Goal: Task Accomplishment & Management: Manage account settings

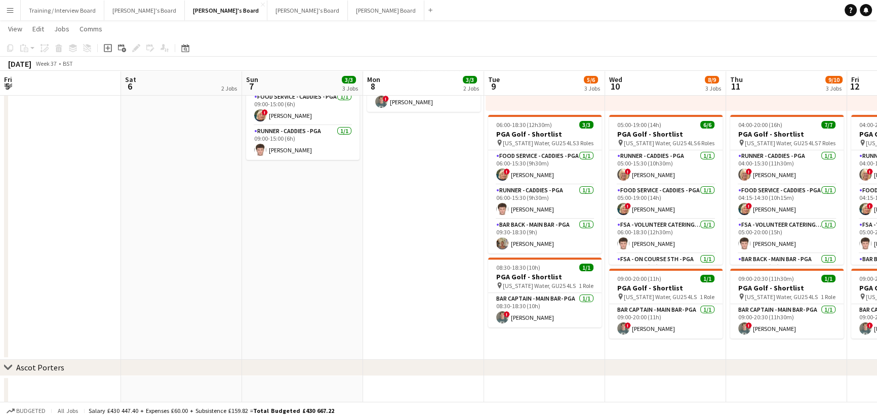
scroll to position [136, 0]
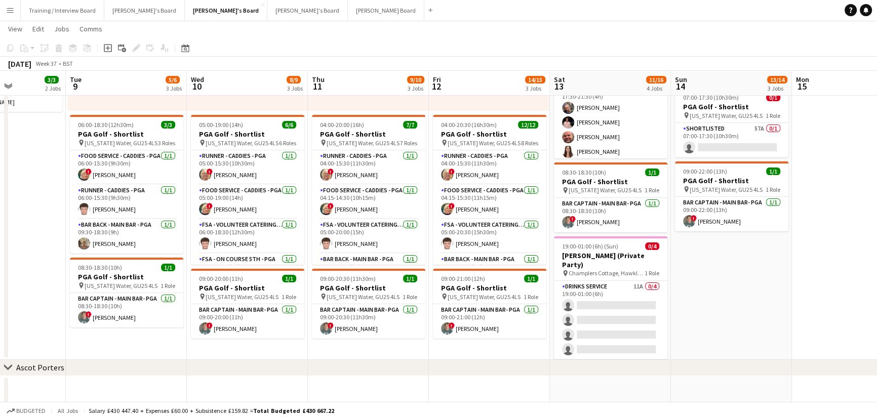
click at [709, 235] on app-date-cell "05:00-22:00 (17h) 12/12 PGA Golf - Shortlist pin [US_STATE] Water, GU25 4LS 8 R…" at bounding box center [731, 145] width 121 height 431
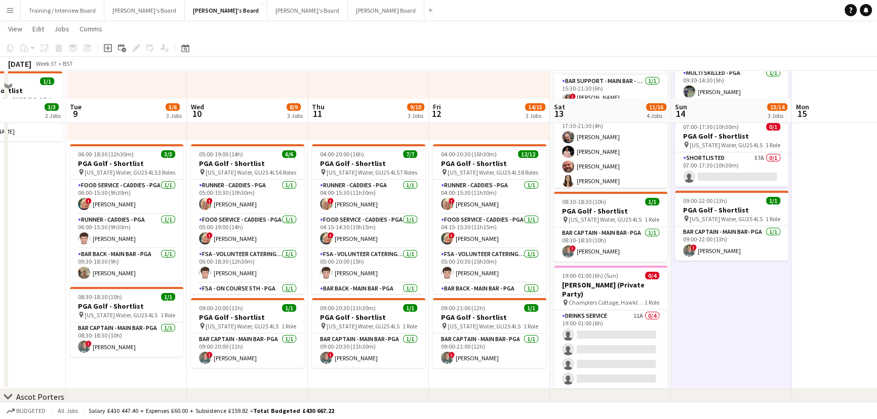
scroll to position [0, 0]
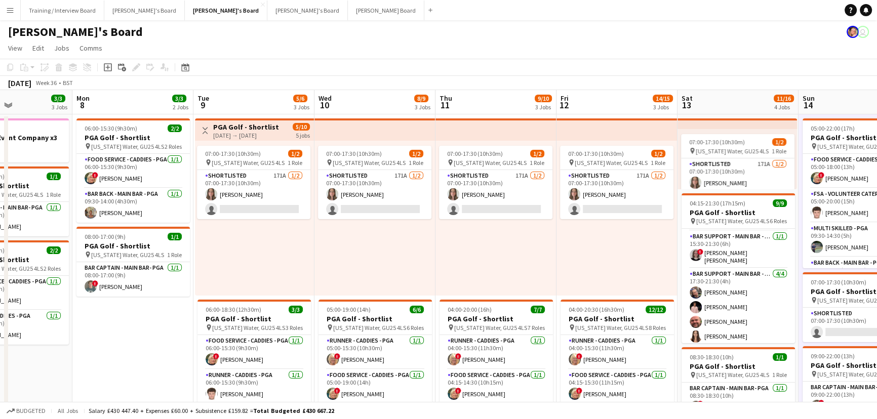
drag, startPoint x: 371, startPoint y: 263, endPoint x: 451, endPoint y: 257, distance: 80.3
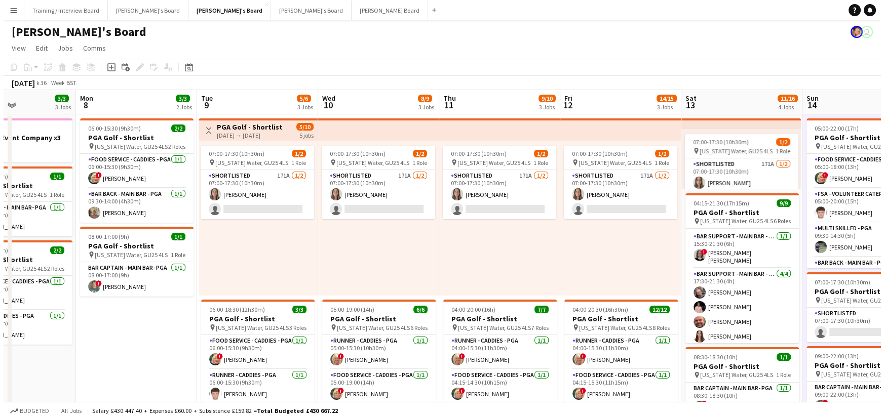
scroll to position [0, 290]
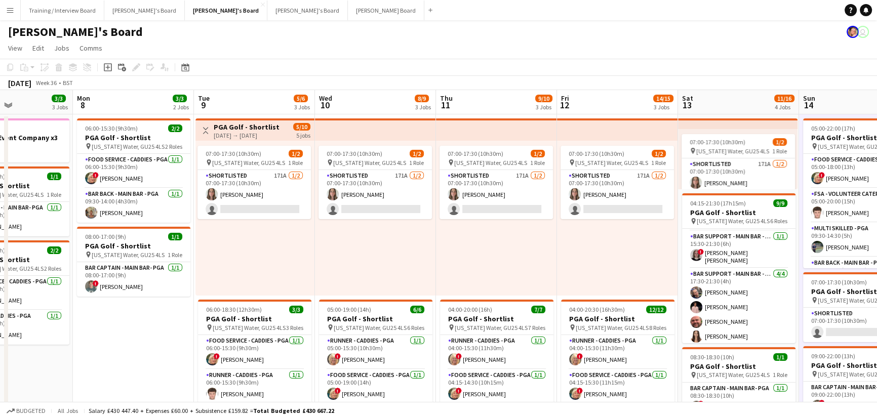
drag, startPoint x: 0, startPoint y: 9, endPoint x: 48, endPoint y: 35, distance: 54.4
click at [0, 9] on button "Menu" at bounding box center [10, 10] width 20 height 20
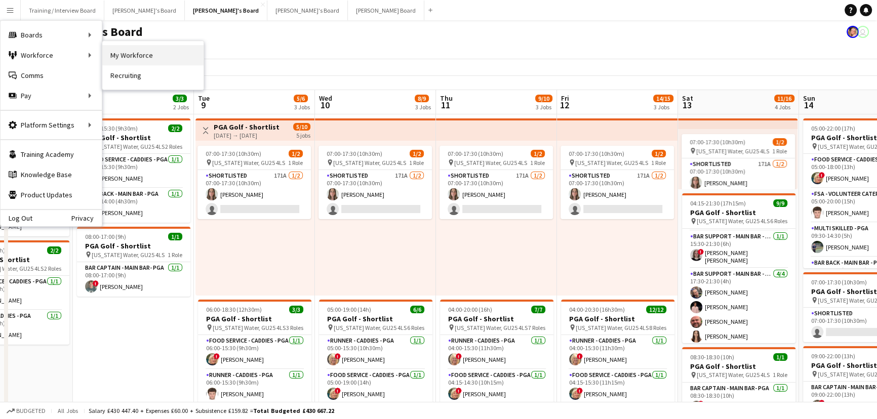
click at [148, 53] on link "My Workforce" at bounding box center [152, 55] width 101 height 20
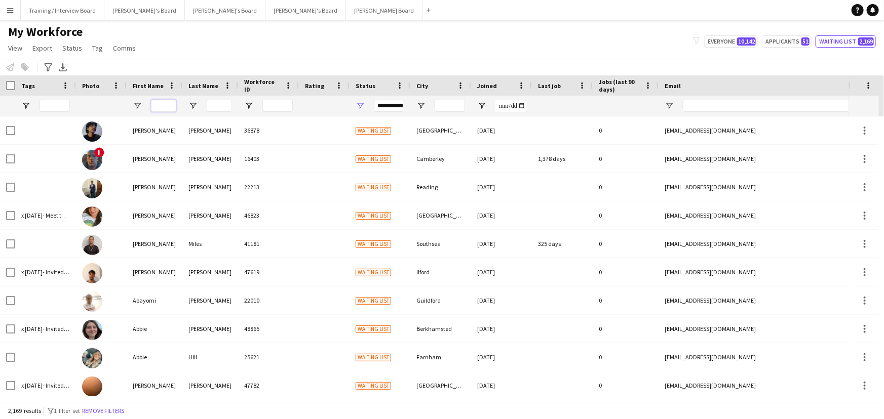
click at [171, 101] on input "First Name Filter Input" at bounding box center [163, 106] width 25 height 12
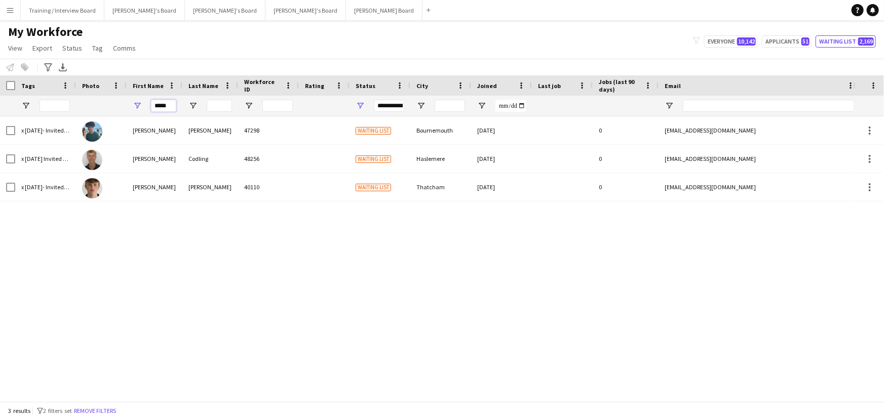
type input "*****"
click at [213, 107] on input "Last Name Filter Input" at bounding box center [219, 106] width 25 height 12
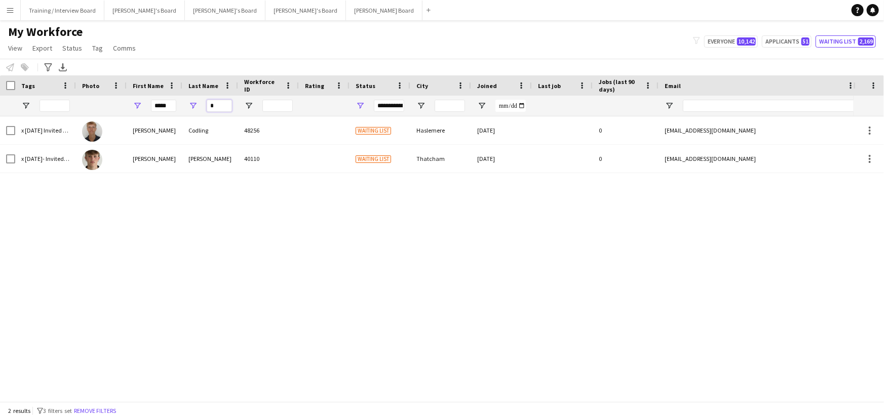
type input "*"
click at [362, 104] on div "**********" at bounding box center [380, 106] width 61 height 20
click at [362, 104] on span "Open Filter Menu" at bounding box center [360, 105] width 9 height 9
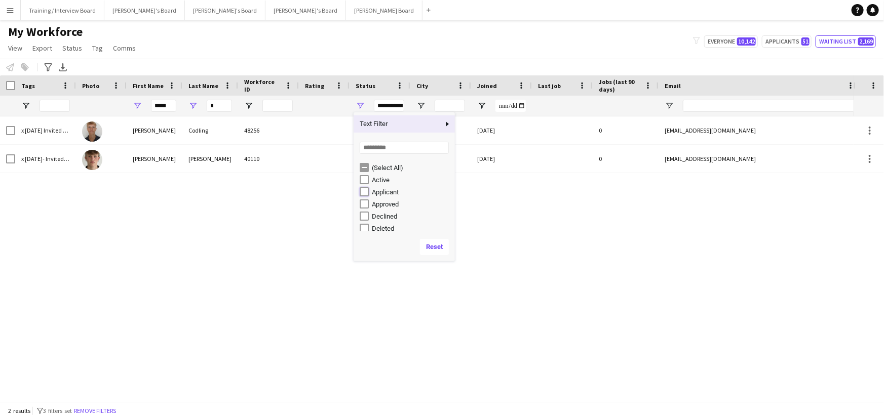
type input "**********"
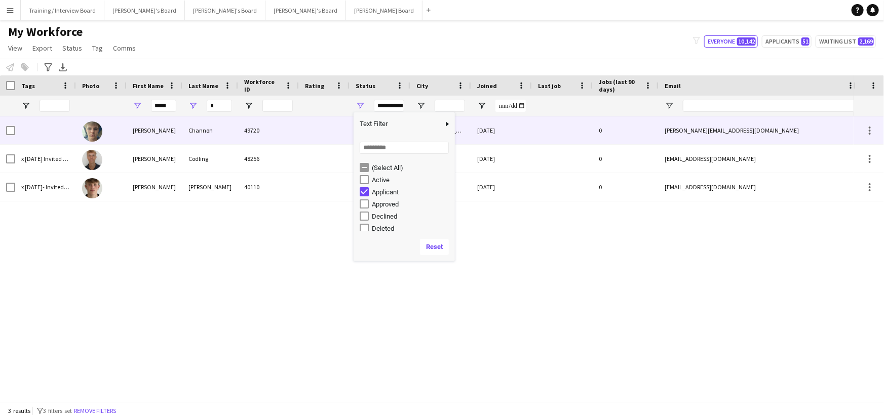
click at [137, 131] on div "[PERSON_NAME]" at bounding box center [155, 131] width 56 height 28
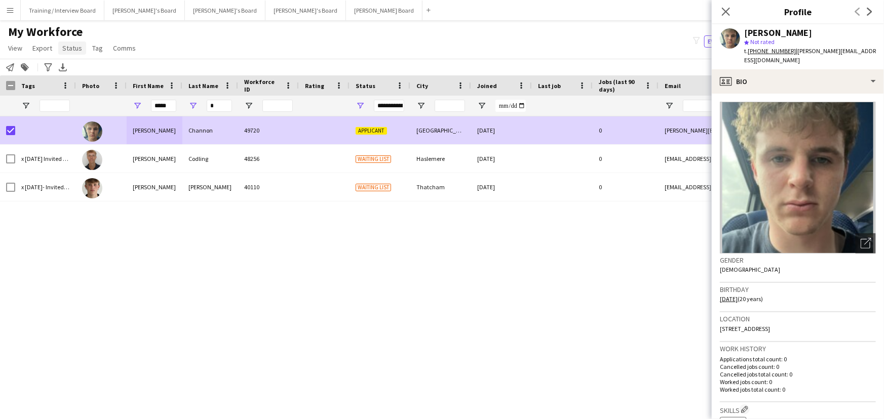
click at [68, 51] on span "Status" at bounding box center [72, 48] width 20 height 9
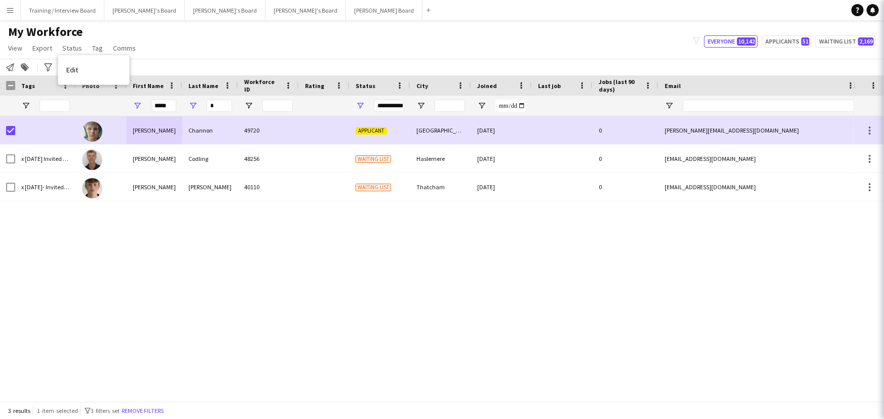
click at [99, 70] on link "Edit" at bounding box center [93, 69] width 71 height 21
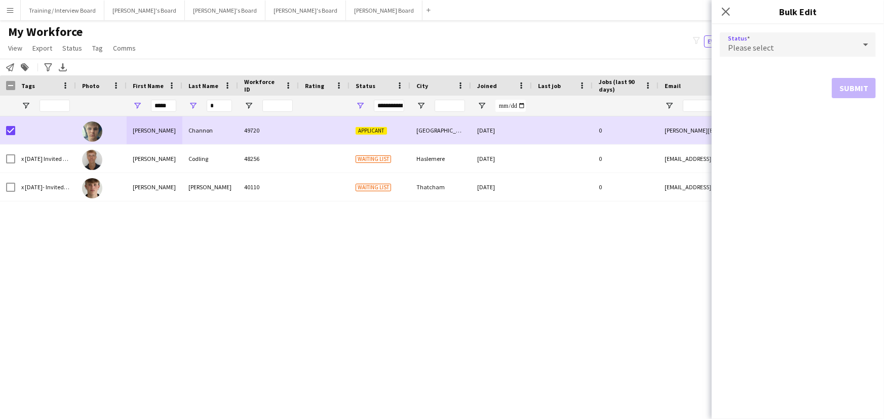
click at [800, 53] on div "Please select" at bounding box center [788, 44] width 136 height 24
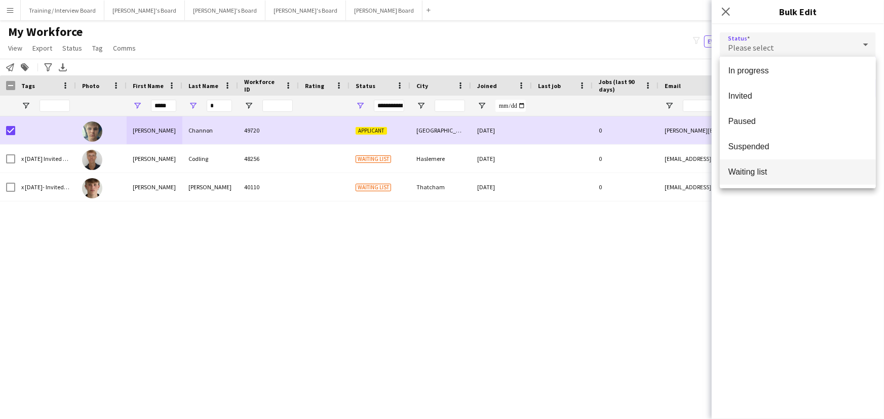
scroll to position [104, 0]
click at [779, 165] on mat-option "Waiting list" at bounding box center [798, 171] width 156 height 25
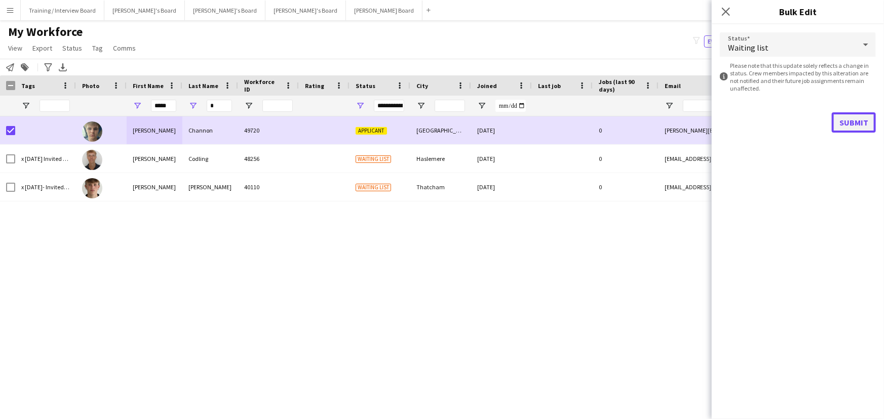
click at [857, 123] on button "Submit" at bounding box center [854, 122] width 44 height 20
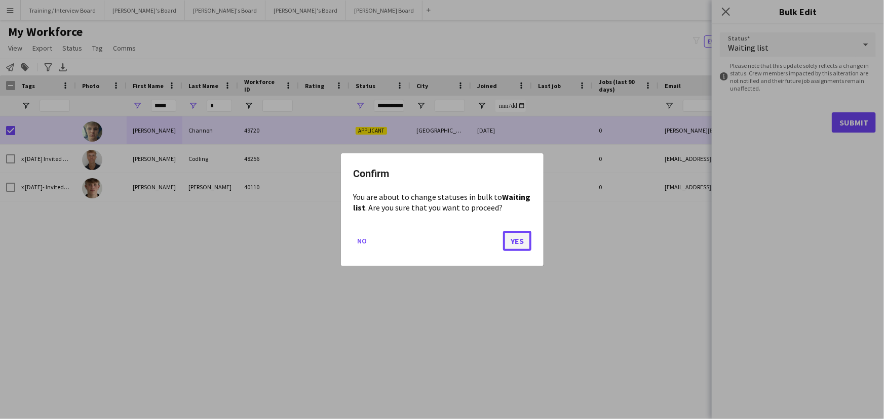
click at [508, 237] on button "Yes" at bounding box center [517, 241] width 28 height 20
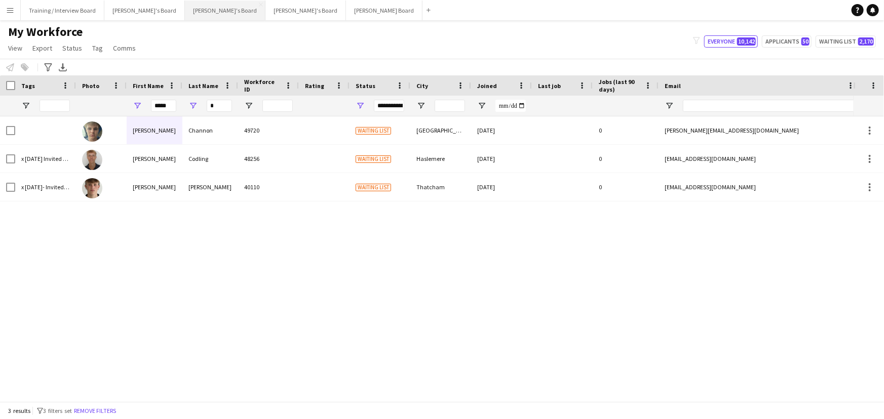
click at [185, 13] on button "[PERSON_NAME]'s Board Close" at bounding box center [225, 11] width 81 height 20
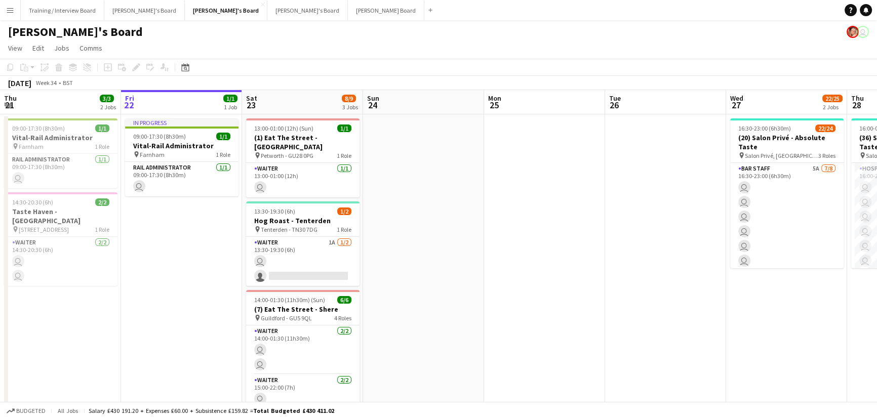
drag, startPoint x: 403, startPoint y: 247, endPoint x: 395, endPoint y: 247, distance: 8.1
click at [395, 247] on app-calendar-viewport "Tue 19 1/1 1 Job Wed 20 3/3 2 Jobs Thu 21 3/3 2 Jobs Fri 22 1/1 1 Job Sat 23 8/…" at bounding box center [438, 410] width 877 height 641
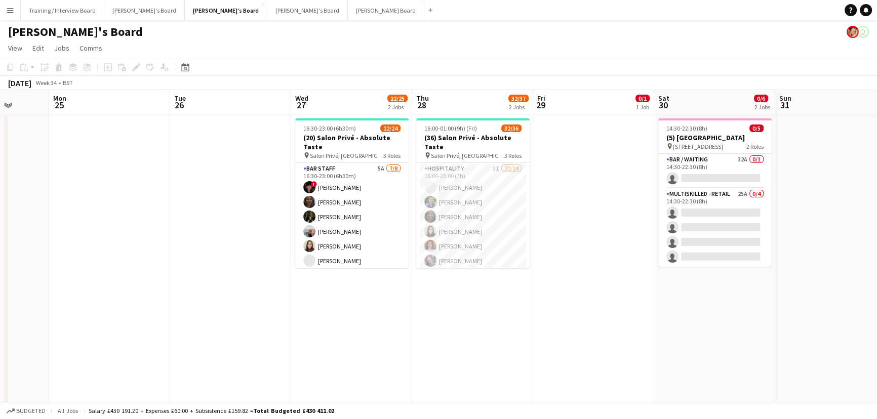
drag, startPoint x: 427, startPoint y: 297, endPoint x: 172, endPoint y: 286, distance: 254.5
click at [158, 289] on app-calendar-viewport "Fri 22 1/1 1 Job Sat 23 8/9 3 Jobs Sun 24 Mon 25 Tue 26 Wed 27 22/25 2 Jobs Thu…" at bounding box center [438, 410] width 877 height 641
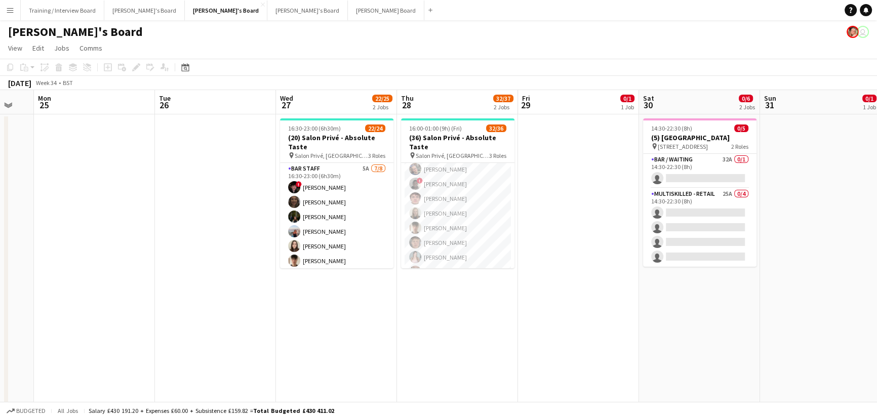
scroll to position [322, 0]
click at [460, 201] on app-card-role "Hospitality 3I 22/24 16:00-23:00 (7h) [PERSON_NAME] [PERSON_NAME] [PERSON_NAME]…" at bounding box center [457, 27] width 113 height 372
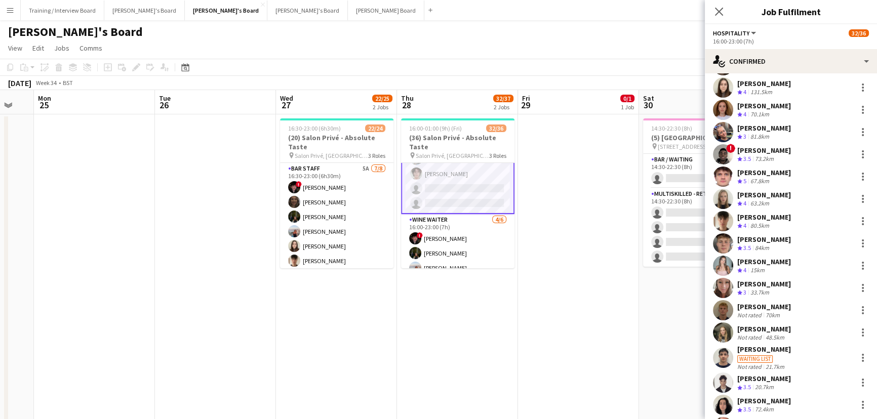
scroll to position [267, 0]
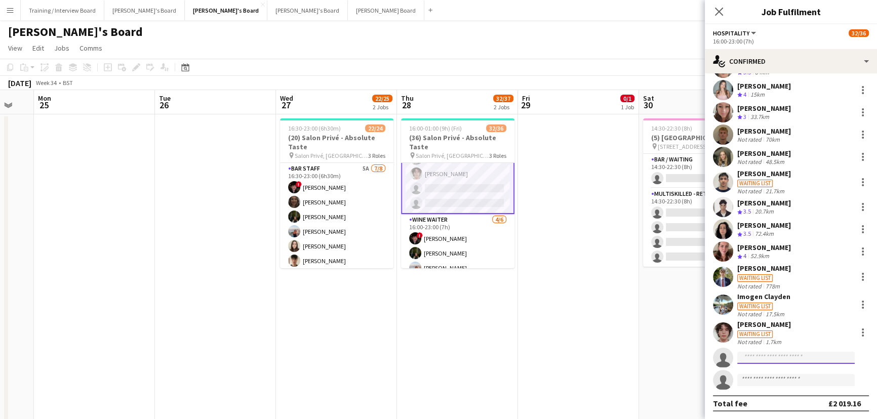
click at [793, 360] on input at bounding box center [797, 358] width 118 height 12
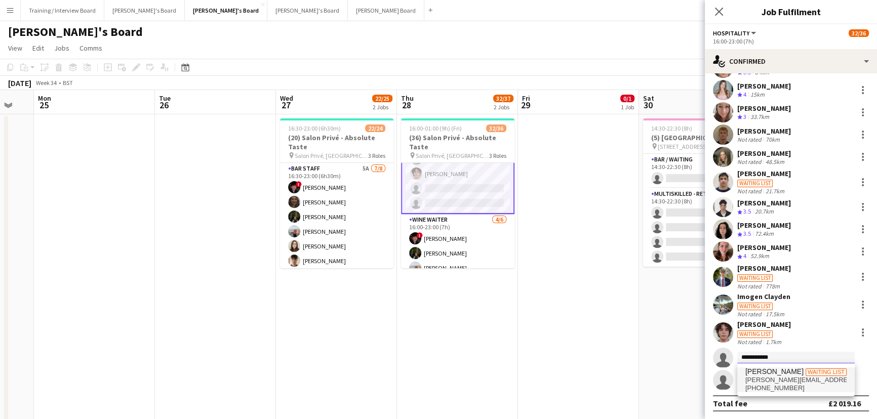
type input "**********"
click at [812, 378] on span "[PERSON_NAME][EMAIL_ADDRESS][DOMAIN_NAME]" at bounding box center [796, 380] width 101 height 8
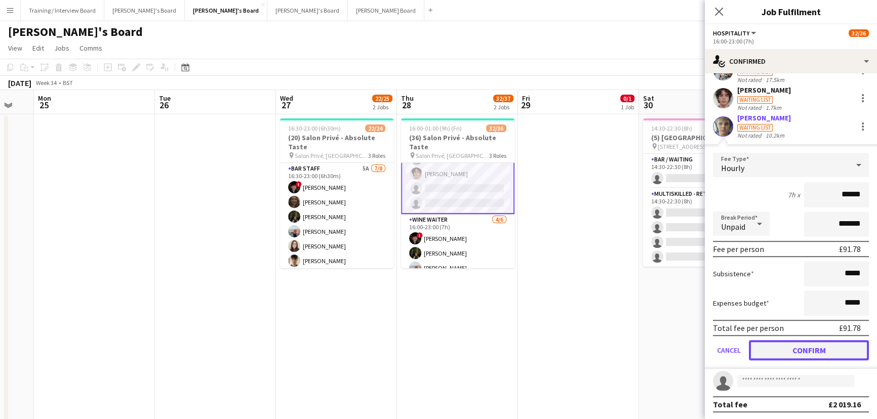
click at [810, 351] on button "Confirm" at bounding box center [809, 350] width 120 height 20
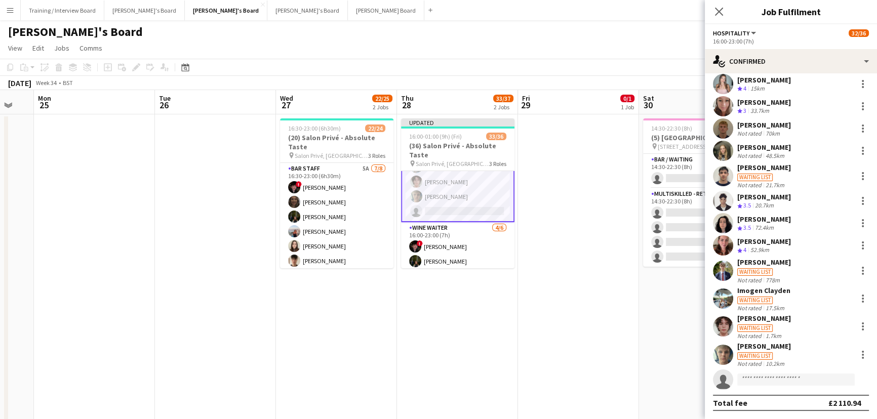
scroll to position [274, 0]
click at [542, 308] on app-date-cell at bounding box center [578, 292] width 121 height 357
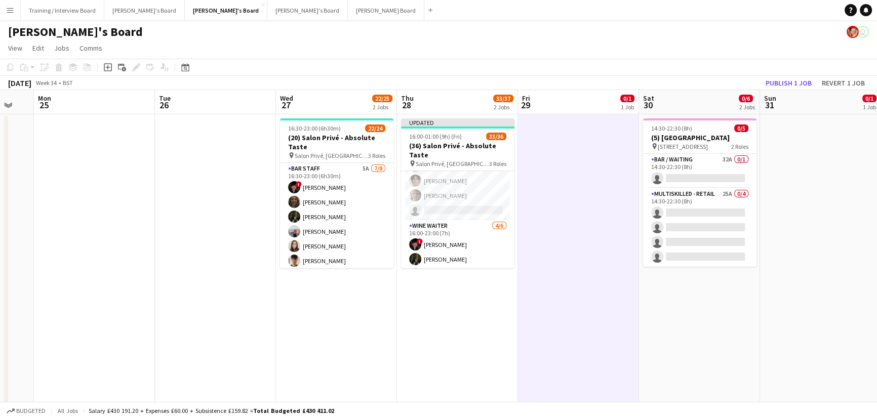
scroll to position [322, 0]
click at [790, 82] on button "Publish 1 job" at bounding box center [789, 82] width 54 height 13
